Goal: Download file/media

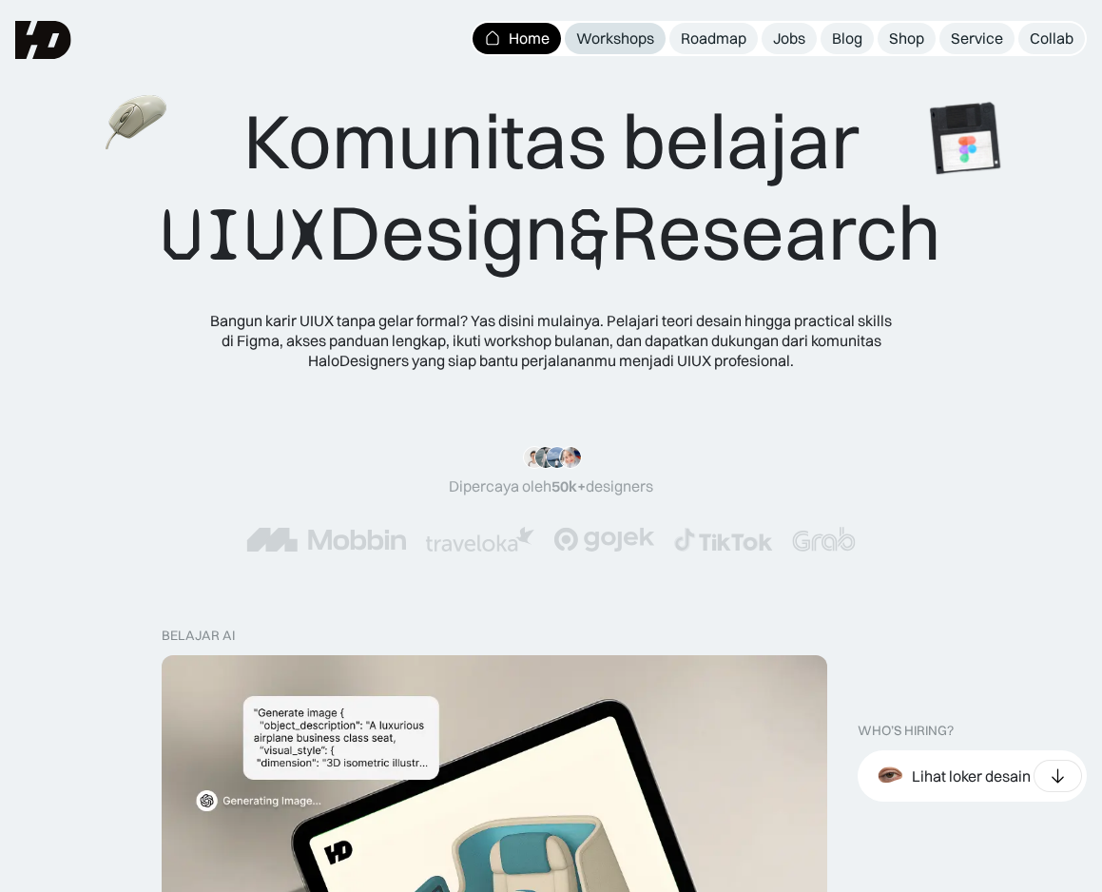
click at [608, 41] on div "Workshops" at bounding box center [615, 39] width 78 height 20
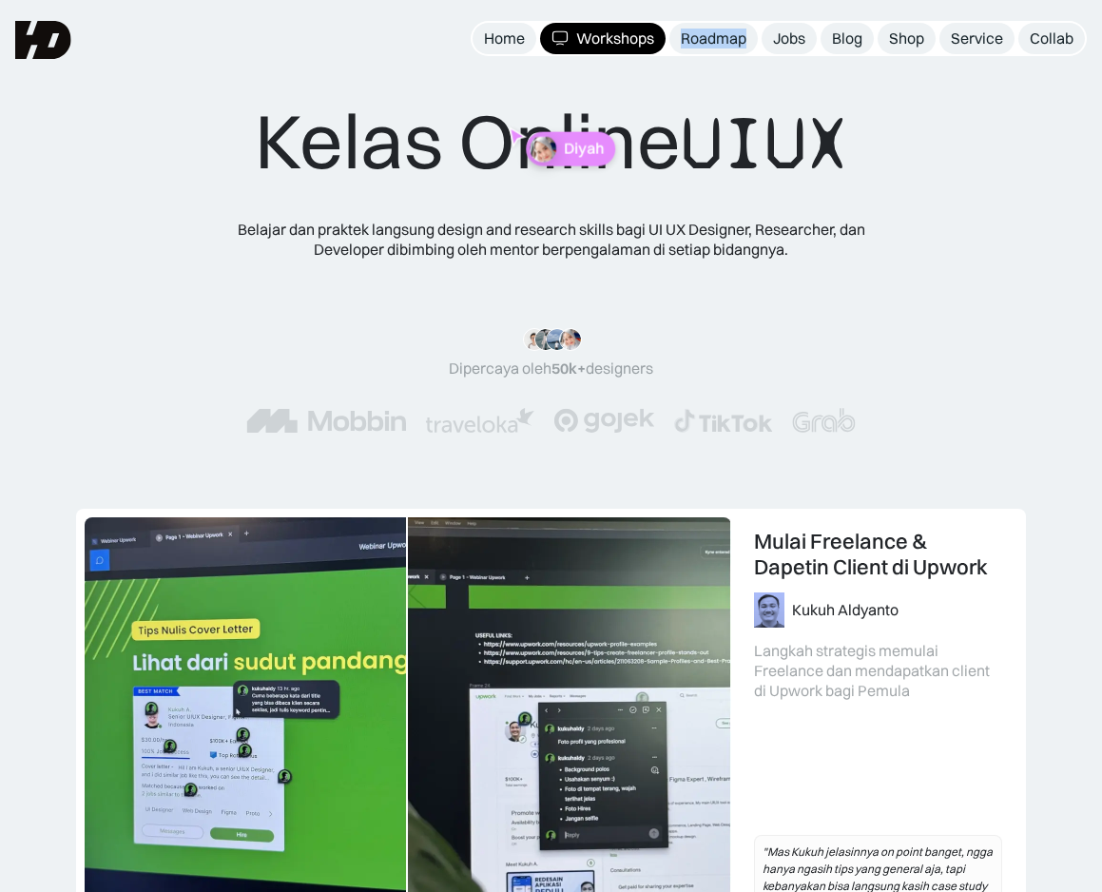
click at [300, 148] on div "Kelas Online UIUX" at bounding box center [551, 142] width 593 height 94
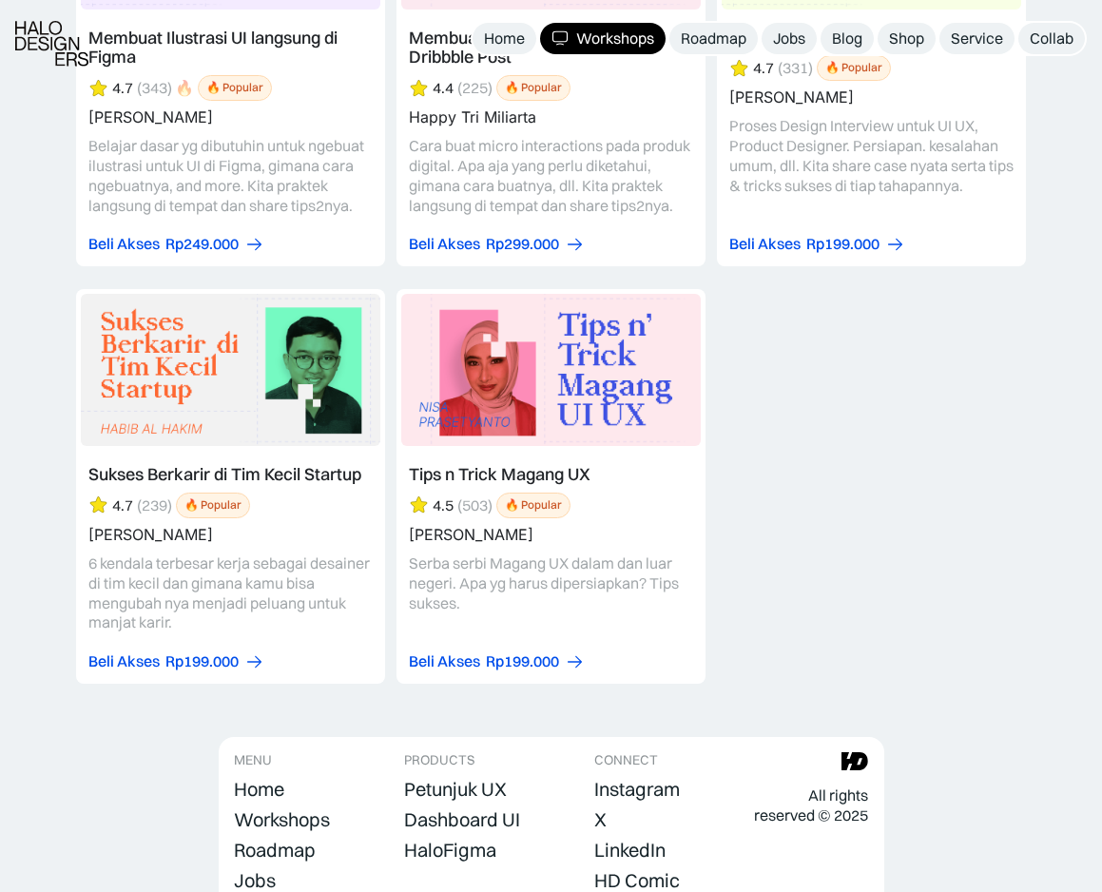
scroll to position [8205, 0]
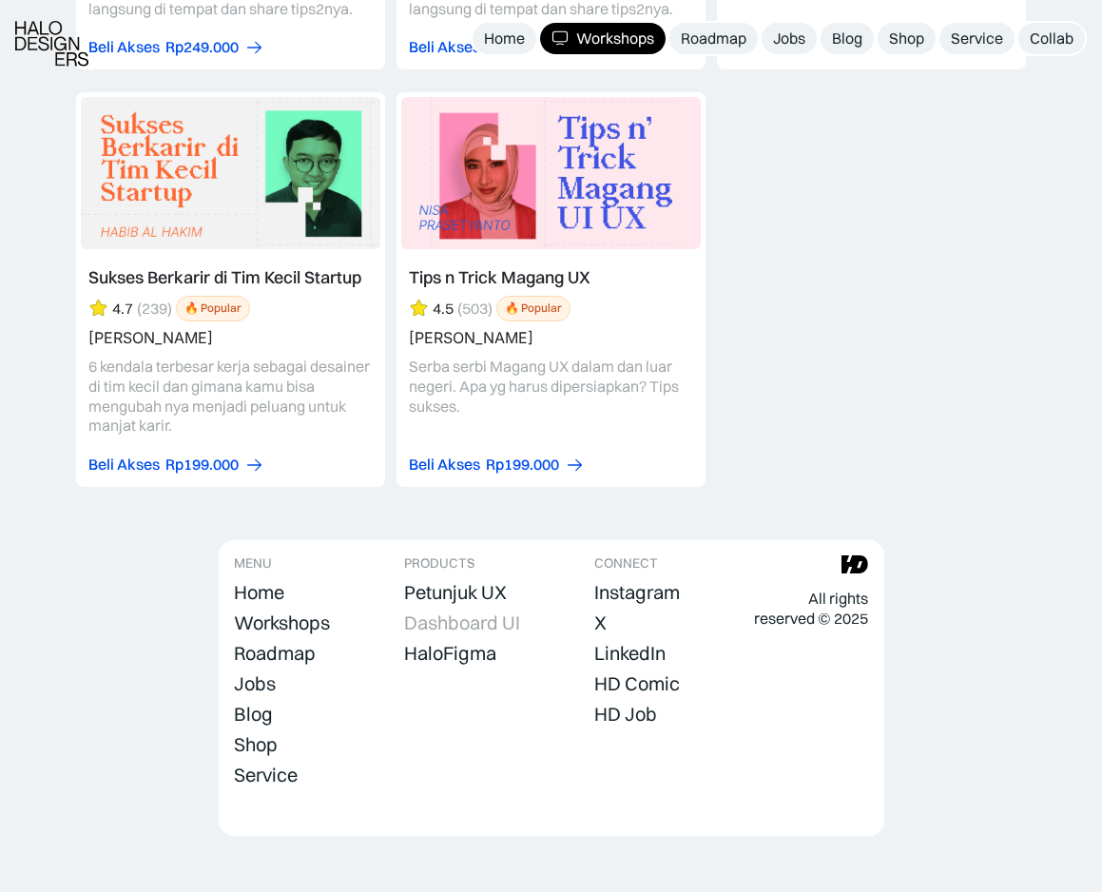
click at [495, 611] on div "Dashboard UI" at bounding box center [462, 622] width 116 height 23
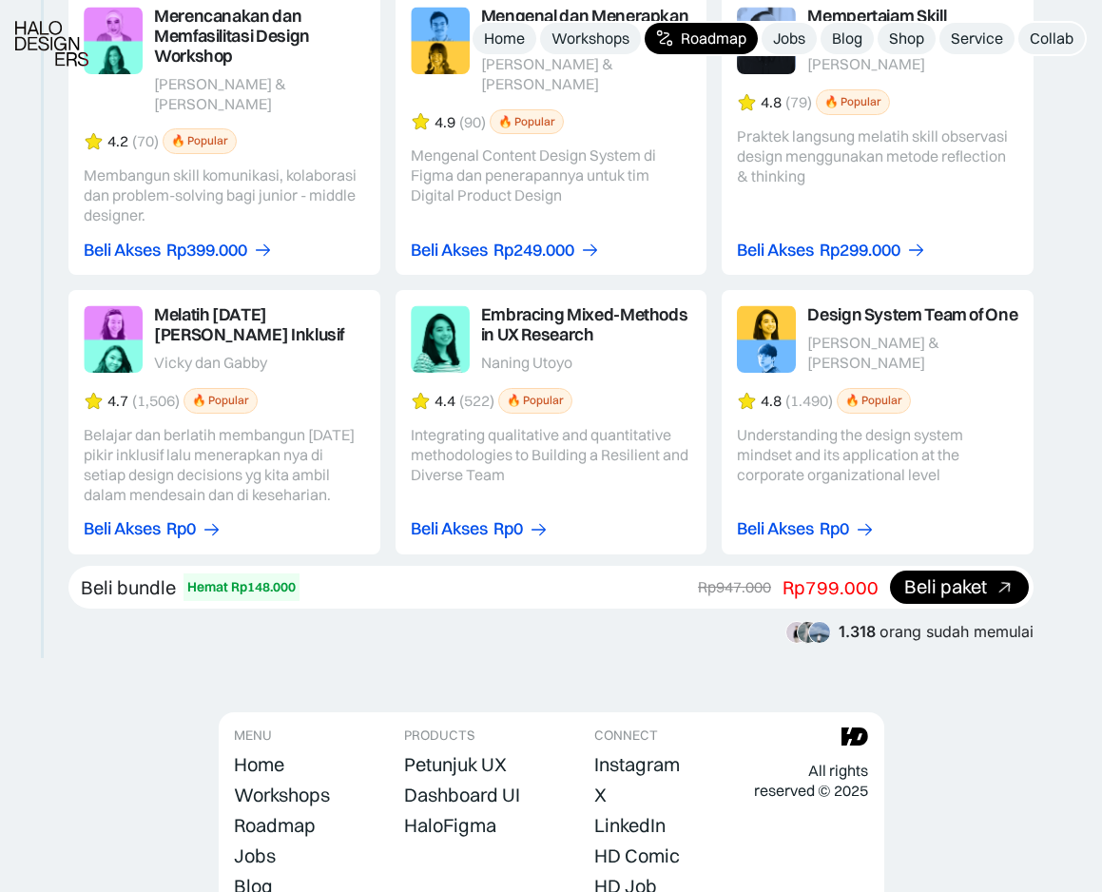
scroll to position [3386, 0]
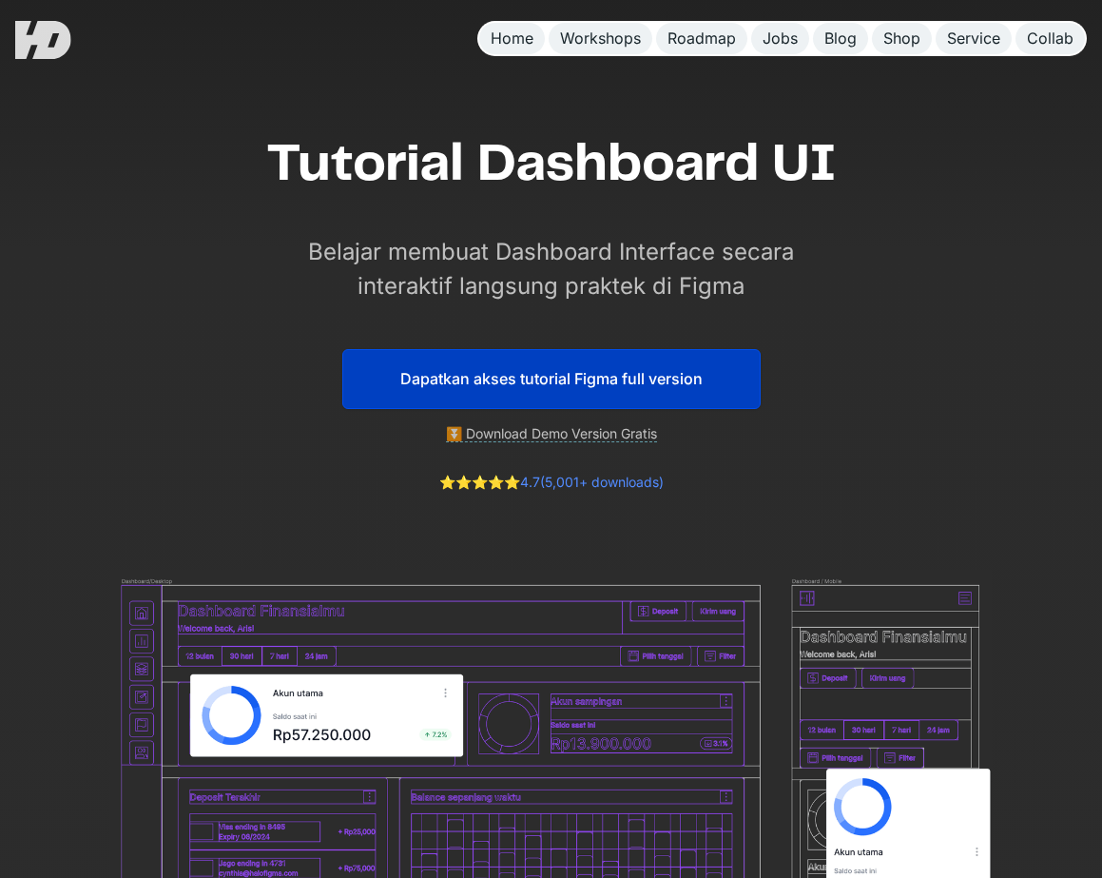
click at [495, 437] on link "⏬ Download Demo Version Gratis" at bounding box center [551, 433] width 211 height 17
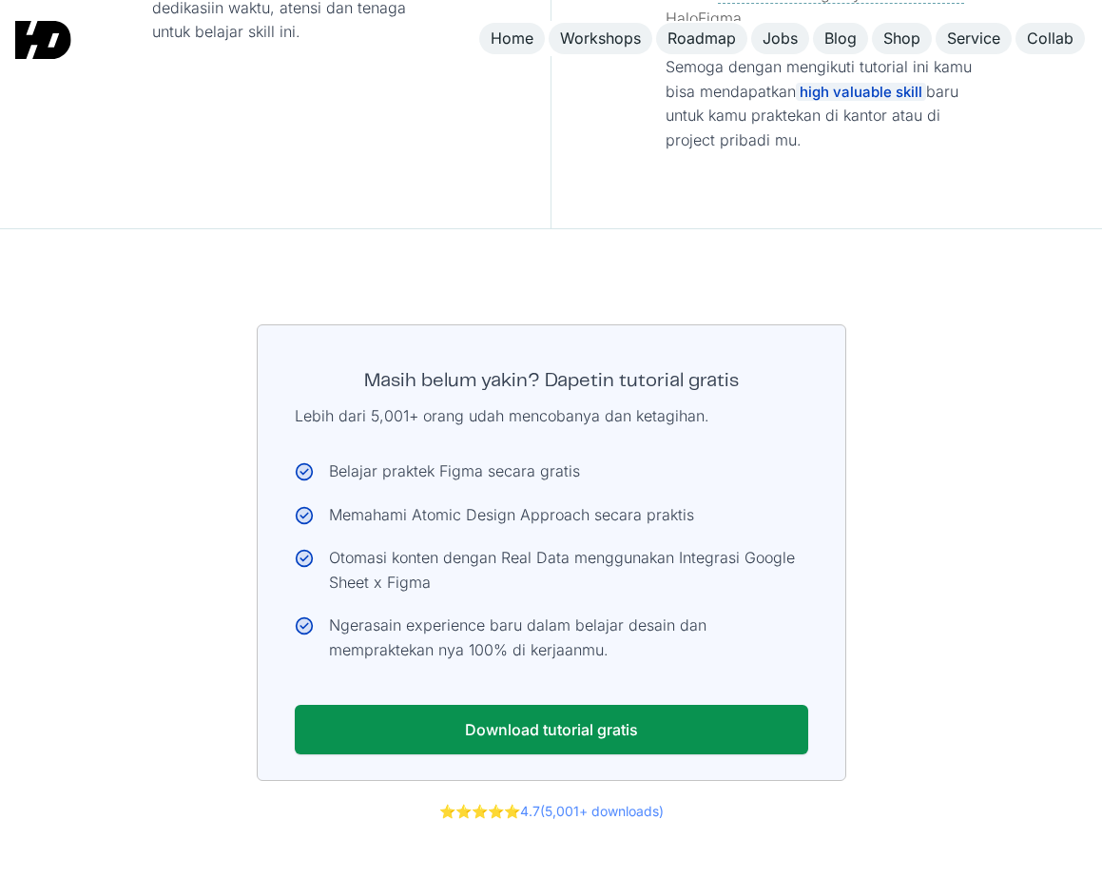
scroll to position [9935, 0]
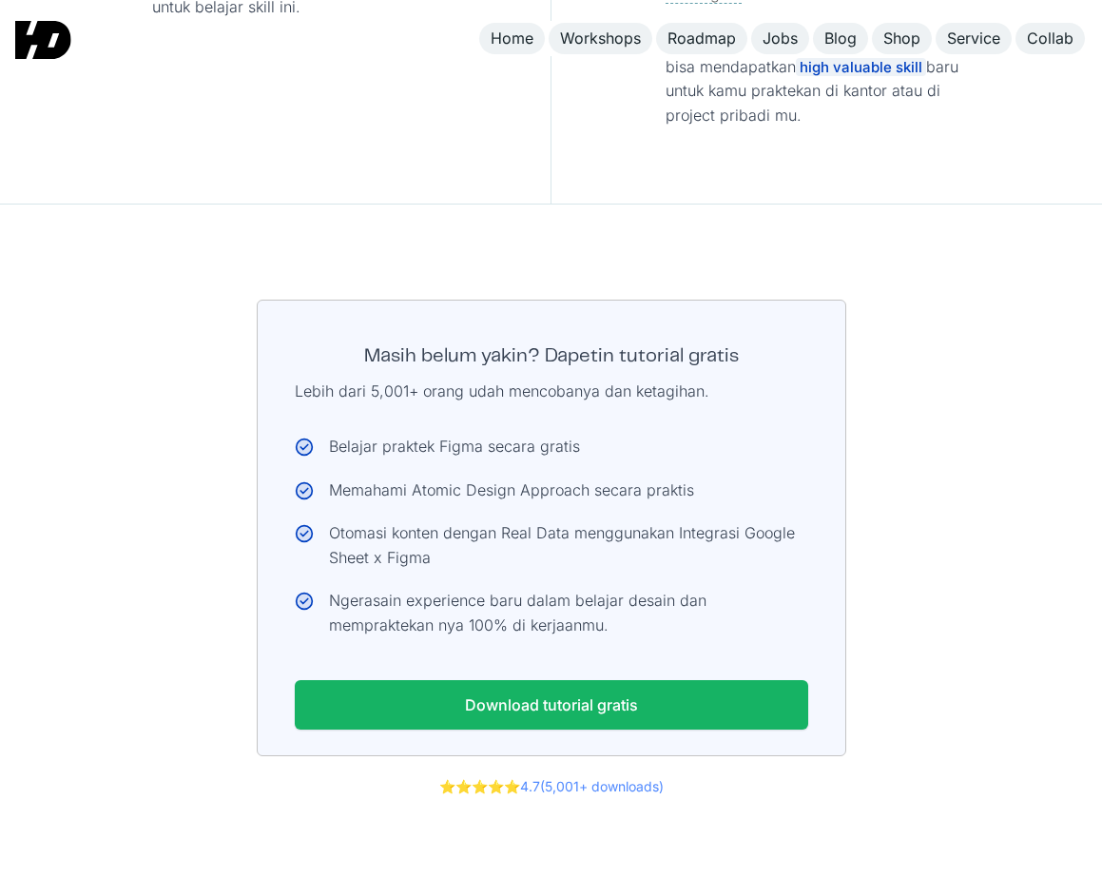
click at [529, 680] on link "Download tutorial gratis" at bounding box center [551, 705] width 513 height 50
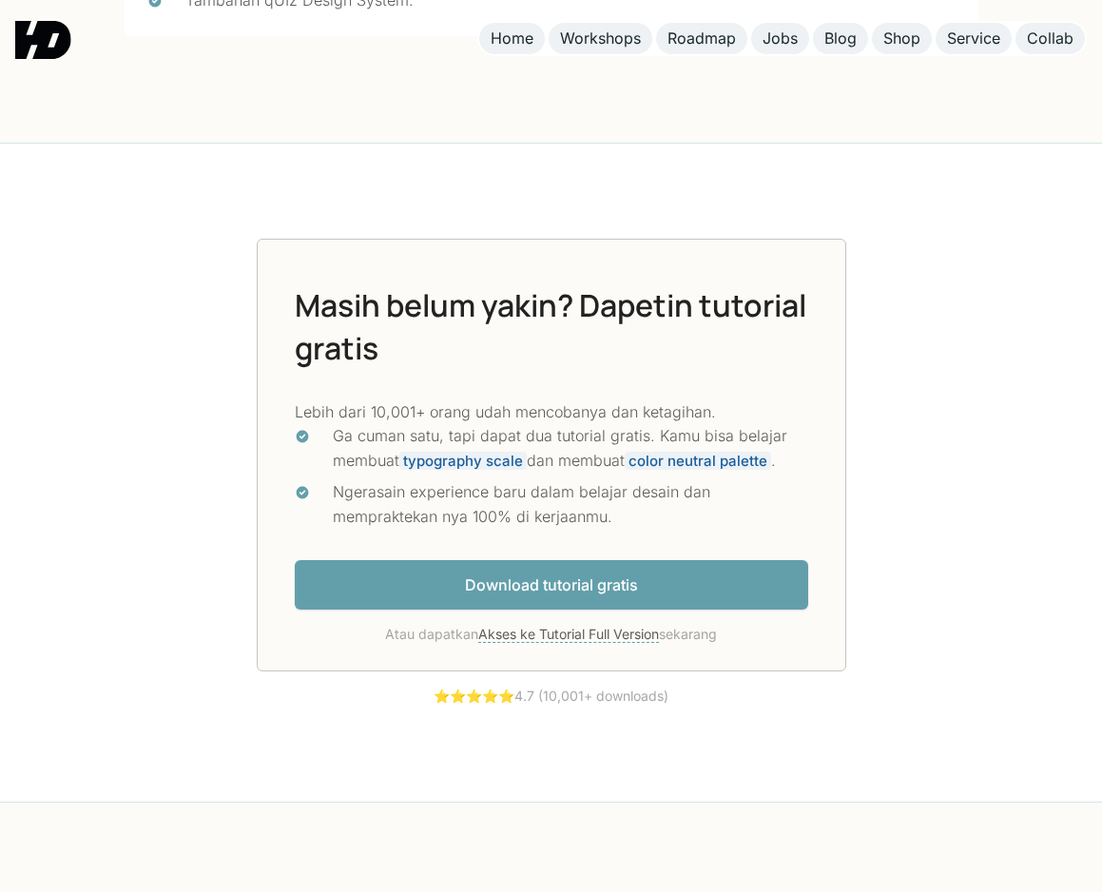
scroll to position [5003, 0]
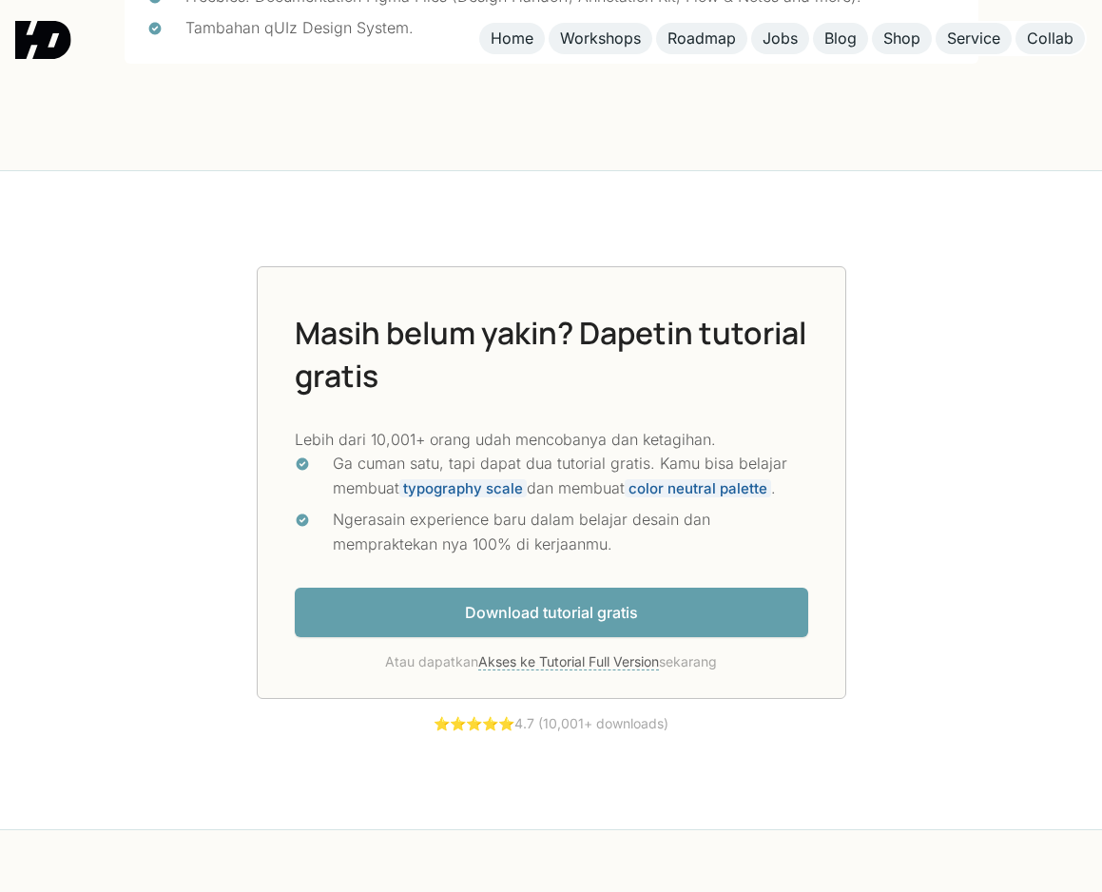
click at [584, 588] on link "Download tutorial gratis" at bounding box center [551, 613] width 513 height 50
